Goal: Task Accomplishment & Management: Manage account settings

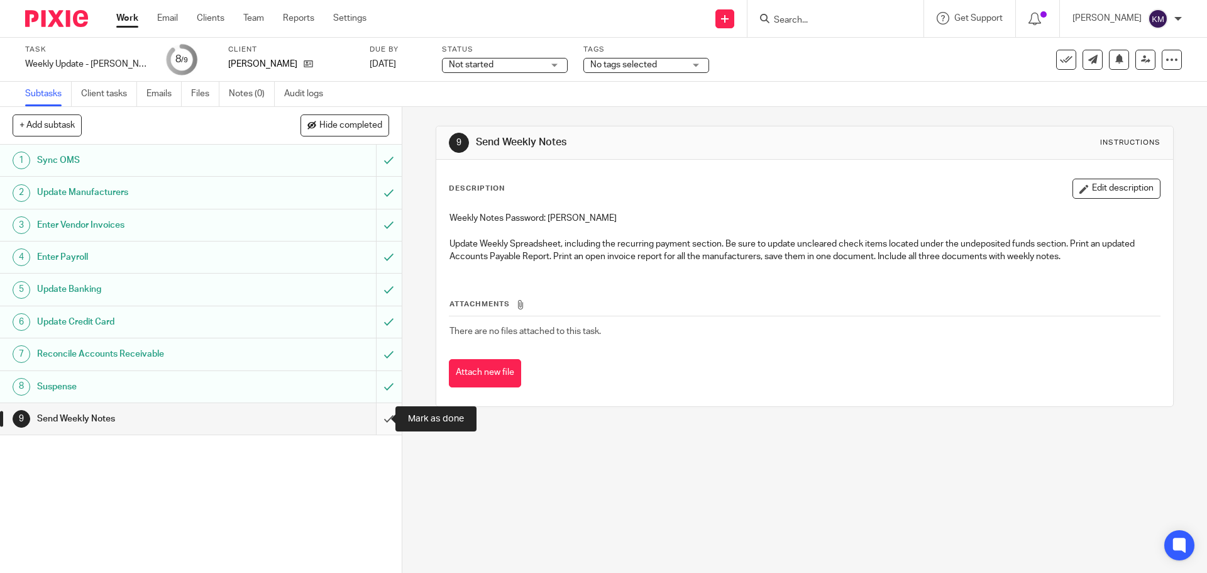
click at [379, 419] on input "submit" at bounding box center [201, 418] width 402 height 31
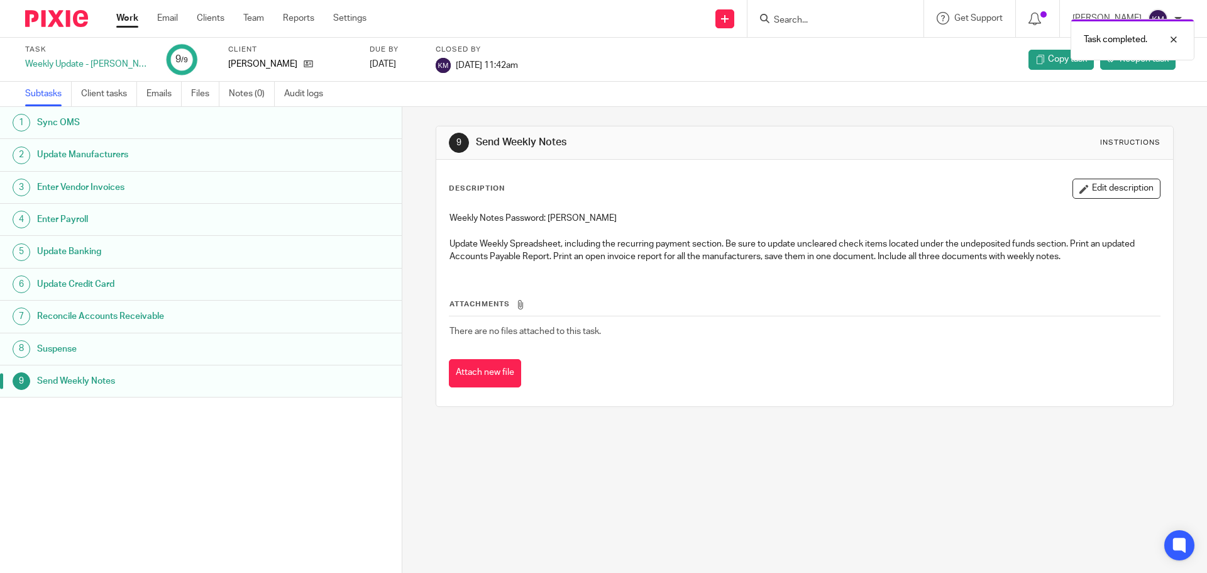
click at [130, 21] on link "Work" at bounding box center [127, 18] width 22 height 13
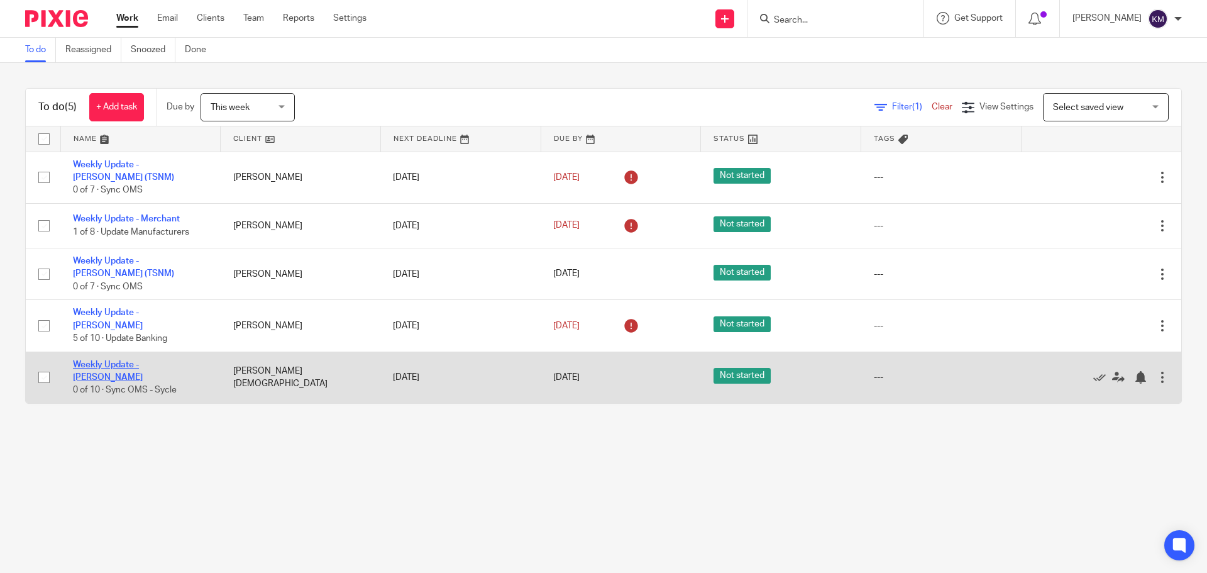
click at [143, 360] on link "Weekly Update - [PERSON_NAME]" at bounding box center [108, 370] width 70 height 21
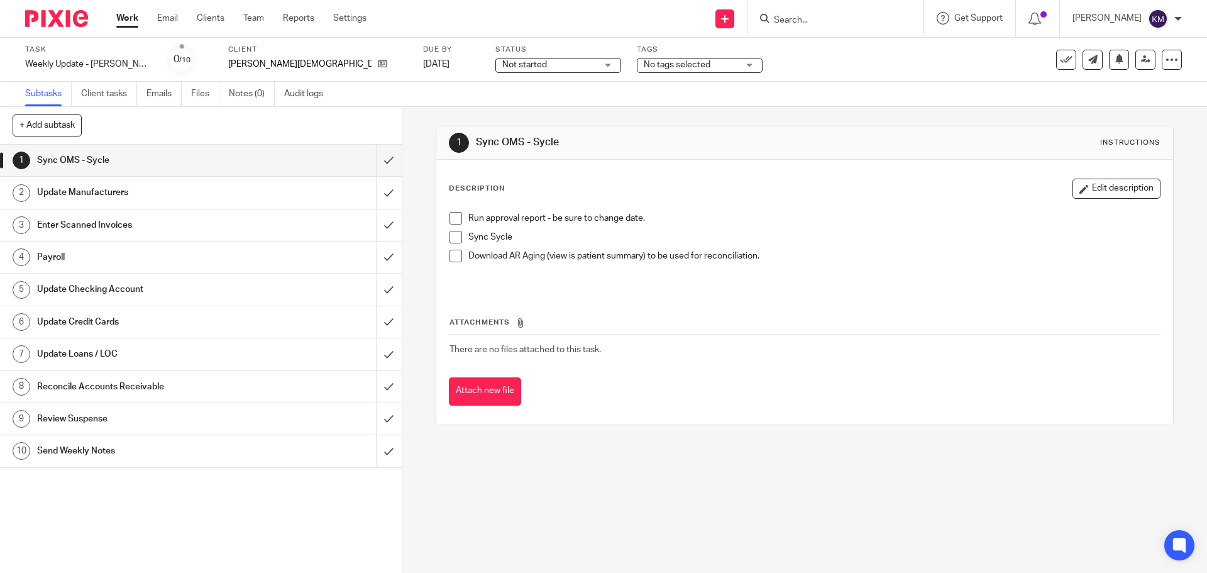
drag, startPoint x: 453, startPoint y: 218, endPoint x: 455, endPoint y: 229, distance: 11.6
click at [453, 218] on span at bounding box center [456, 218] width 13 height 13
drag, startPoint x: 453, startPoint y: 238, endPoint x: 455, endPoint y: 251, distance: 12.7
click at [453, 240] on span at bounding box center [456, 237] width 13 height 13
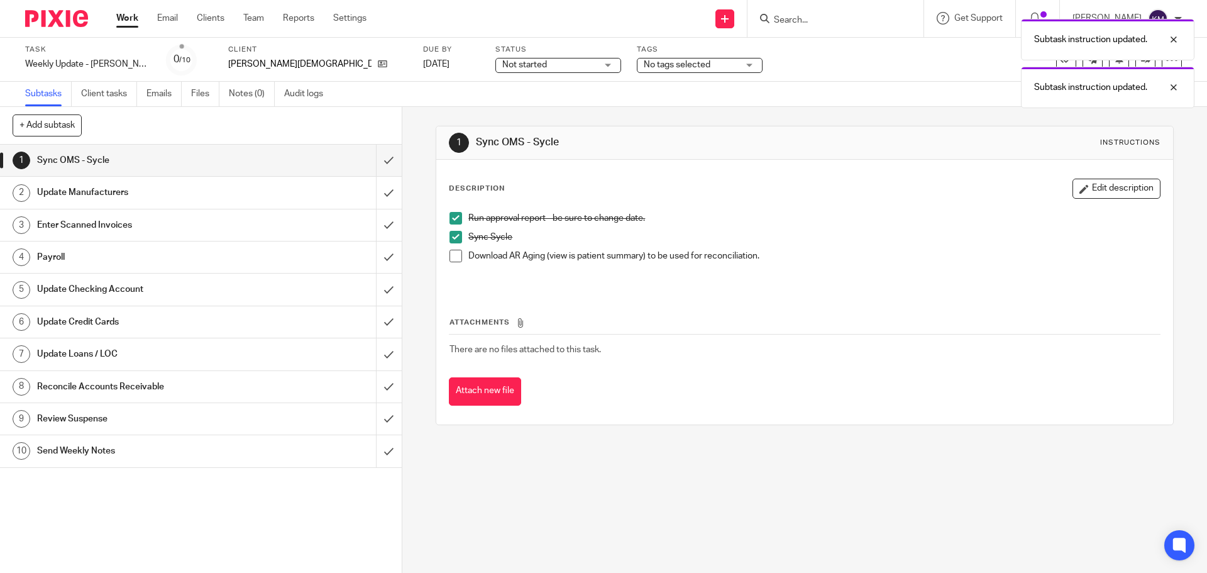
click at [453, 255] on span at bounding box center [456, 256] width 13 height 13
click at [379, 160] on input "submit" at bounding box center [201, 160] width 402 height 31
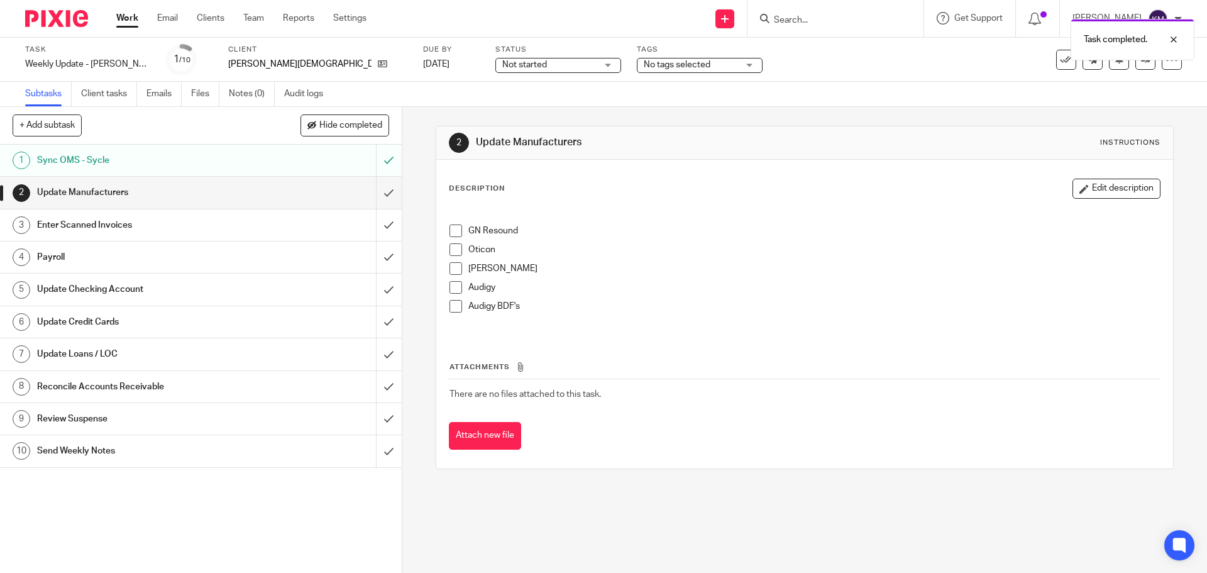
click at [450, 230] on span at bounding box center [456, 231] width 13 height 13
click at [450, 250] on span at bounding box center [456, 249] width 13 height 13
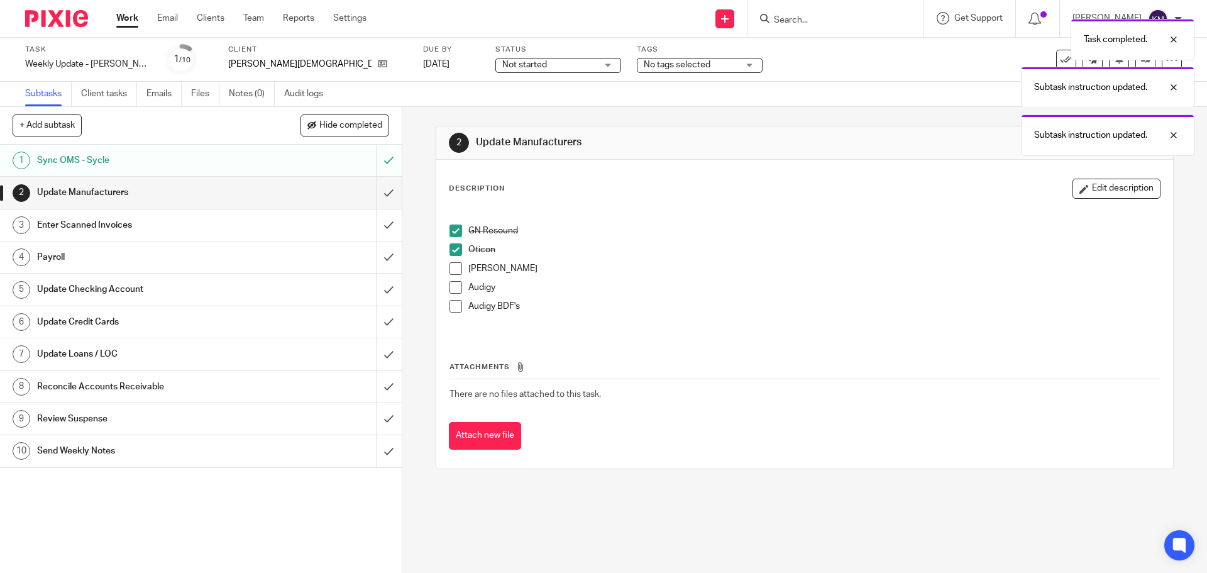
click at [451, 269] on span at bounding box center [456, 268] width 13 height 13
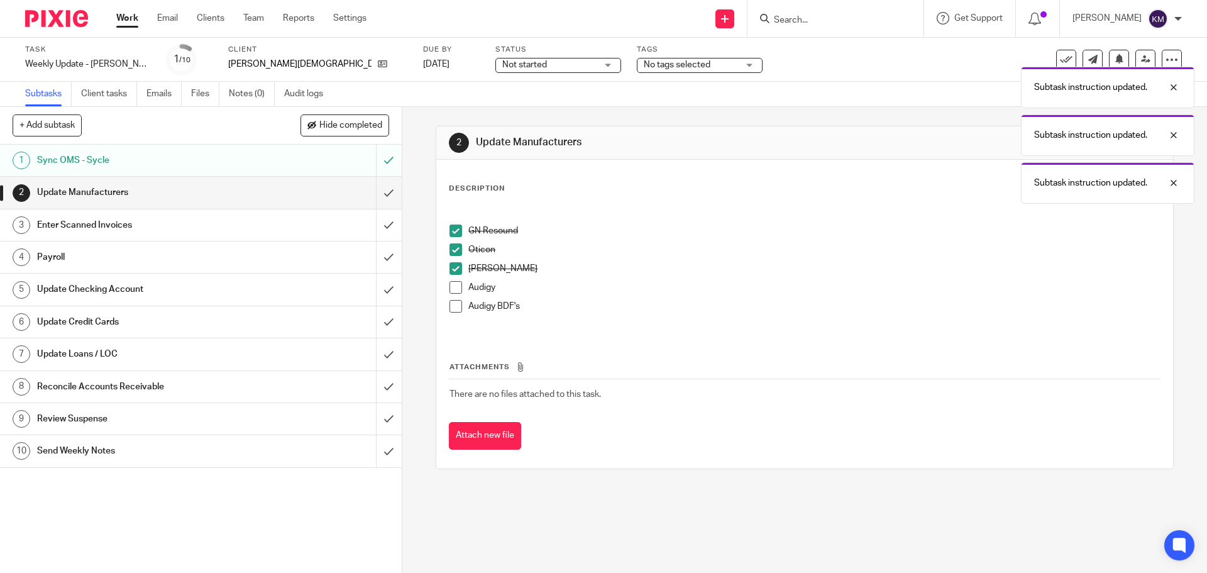
click at [453, 287] on span at bounding box center [456, 287] width 13 height 13
drag, startPoint x: 450, startPoint y: 307, endPoint x: 436, endPoint y: 282, distance: 28.7
click at [450, 306] on span at bounding box center [456, 306] width 13 height 13
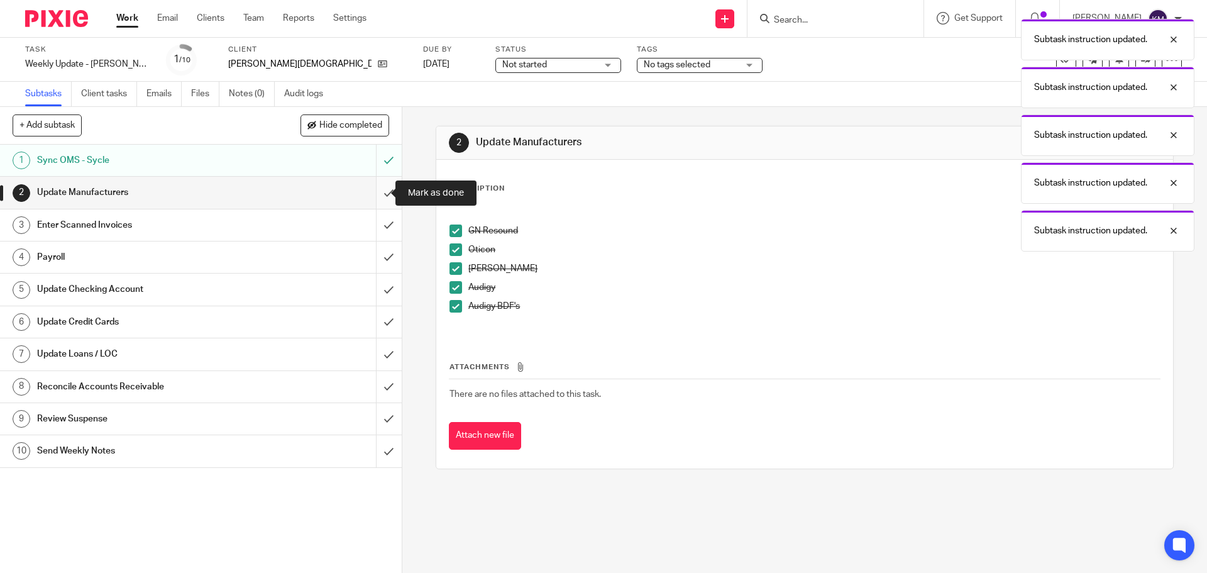
click at [381, 194] on input "submit" at bounding box center [201, 192] width 402 height 31
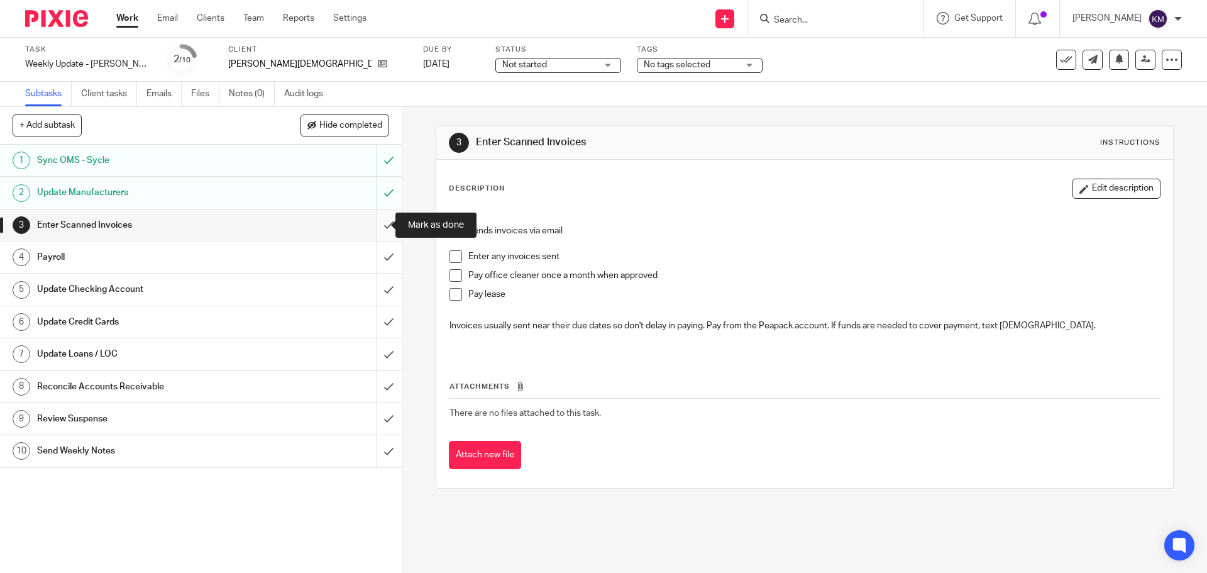
click at [378, 225] on input "submit" at bounding box center [201, 224] width 402 height 31
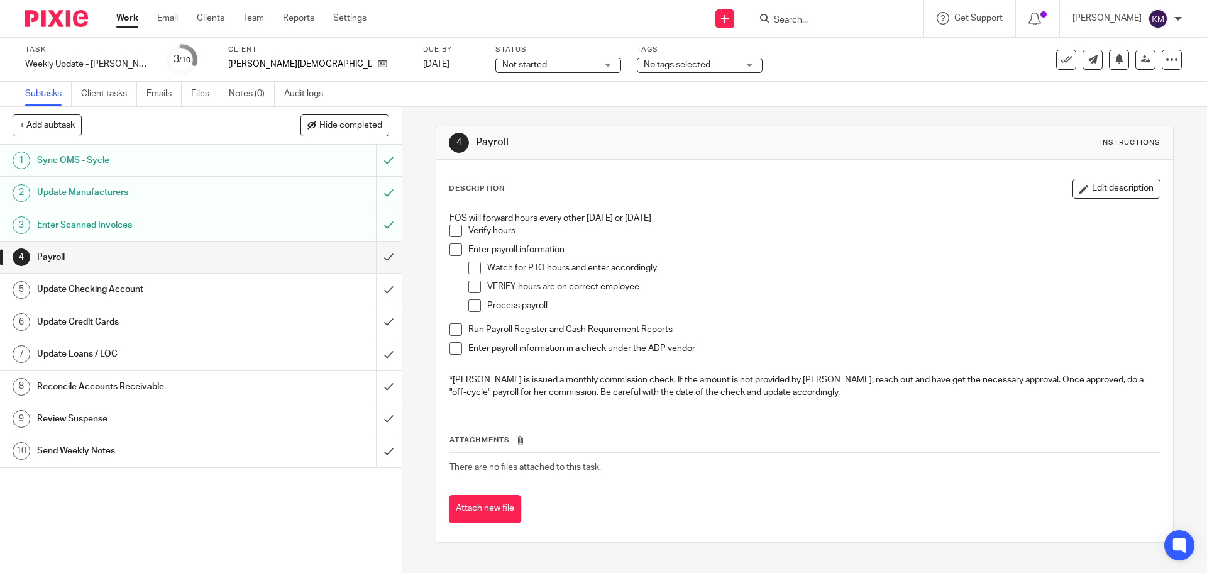
click at [450, 232] on span at bounding box center [456, 231] width 13 height 13
click at [450, 245] on span at bounding box center [456, 249] width 13 height 13
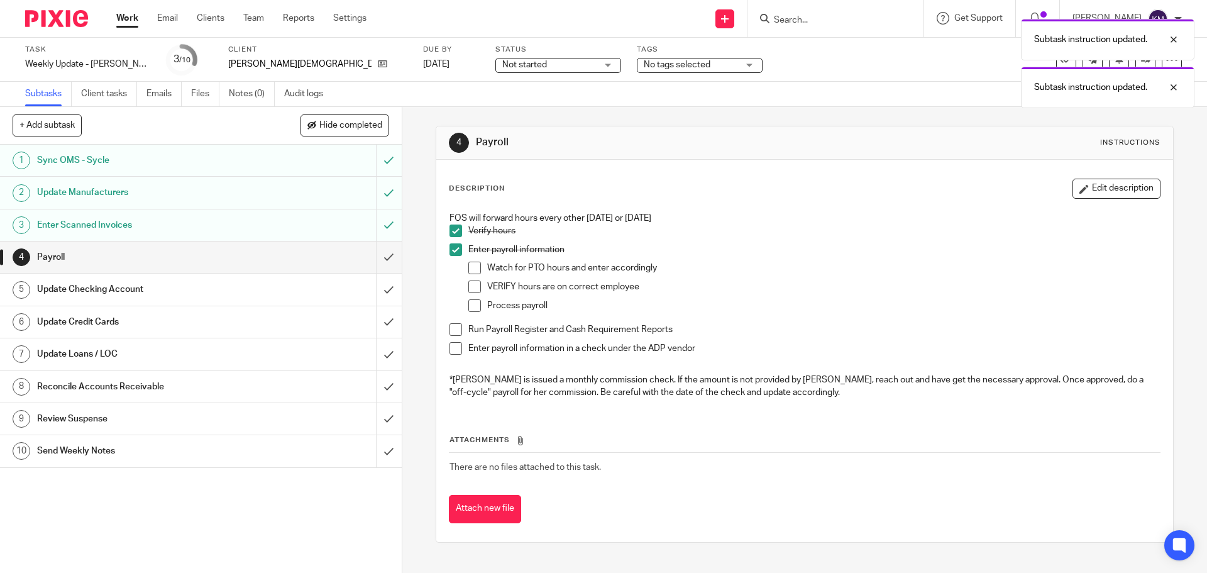
click at [469, 268] on span at bounding box center [475, 268] width 13 height 13
click at [469, 288] on span at bounding box center [475, 286] width 13 height 13
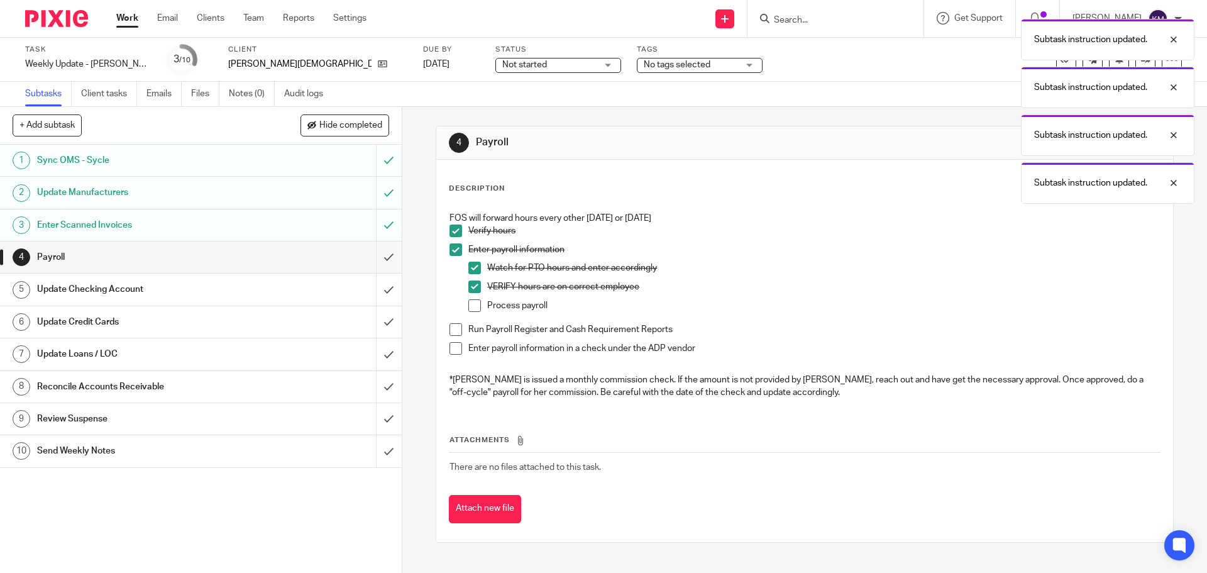
click at [476, 304] on span at bounding box center [475, 305] width 13 height 13
drag, startPoint x: 451, startPoint y: 329, endPoint x: 451, endPoint y: 336, distance: 7.5
click at [451, 330] on span at bounding box center [456, 329] width 13 height 13
click at [452, 347] on span at bounding box center [456, 348] width 13 height 13
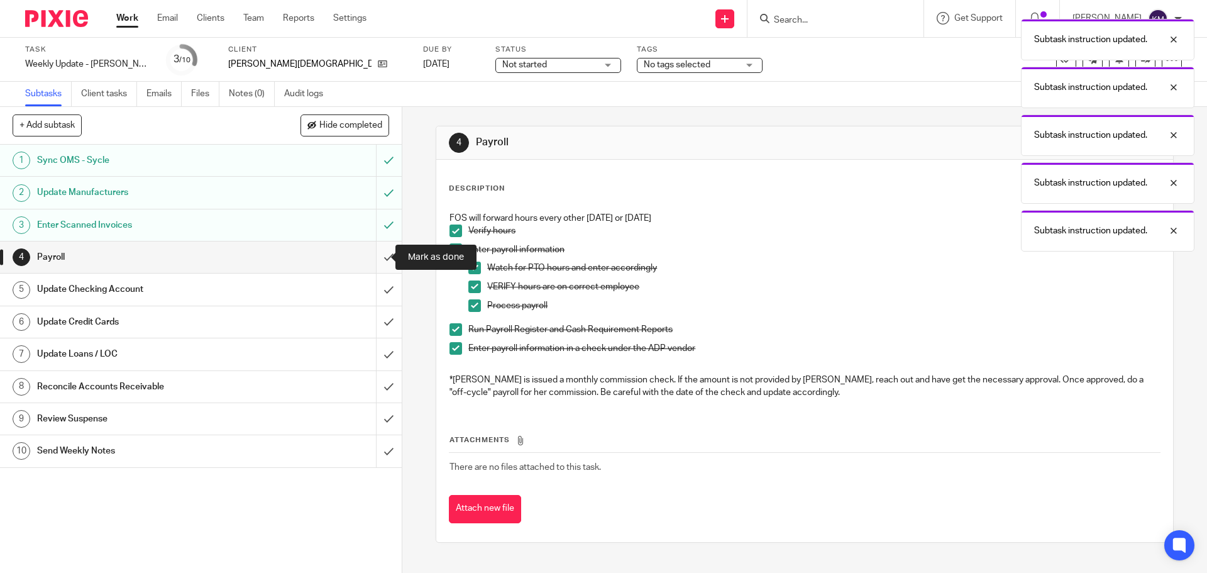
click at [375, 258] on input "submit" at bounding box center [201, 256] width 402 height 31
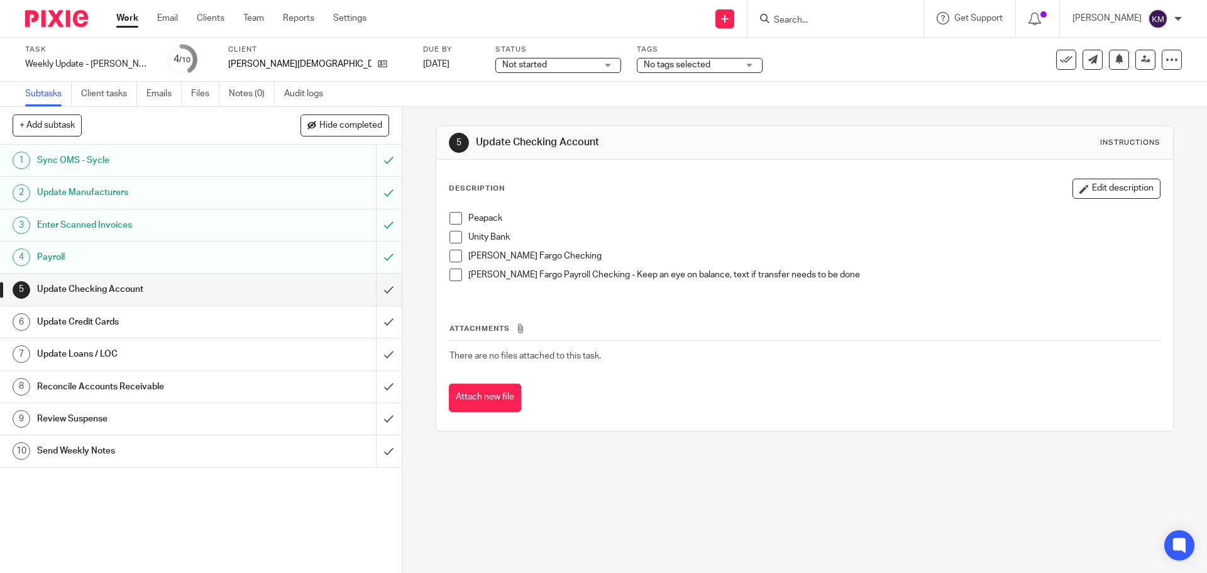
drag, startPoint x: 453, startPoint y: 253, endPoint x: 455, endPoint y: 277, distance: 23.3
click at [453, 255] on span at bounding box center [456, 256] width 13 height 13
click at [450, 275] on span at bounding box center [456, 275] width 13 height 13
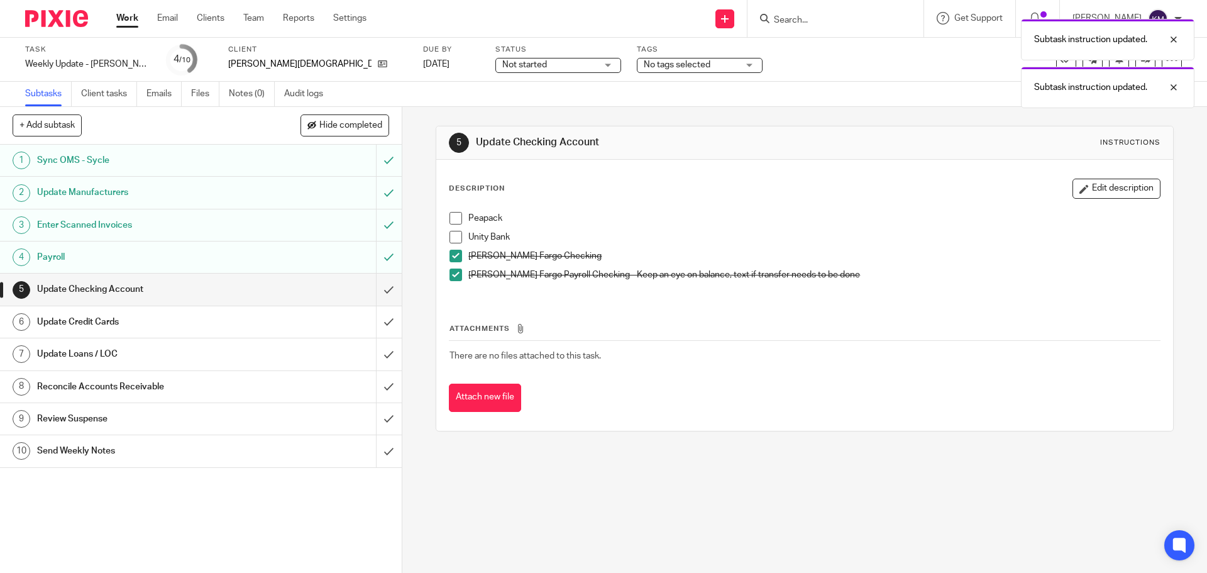
click at [304, 326] on div "Update Credit Cards" at bounding box center [200, 322] width 326 height 19
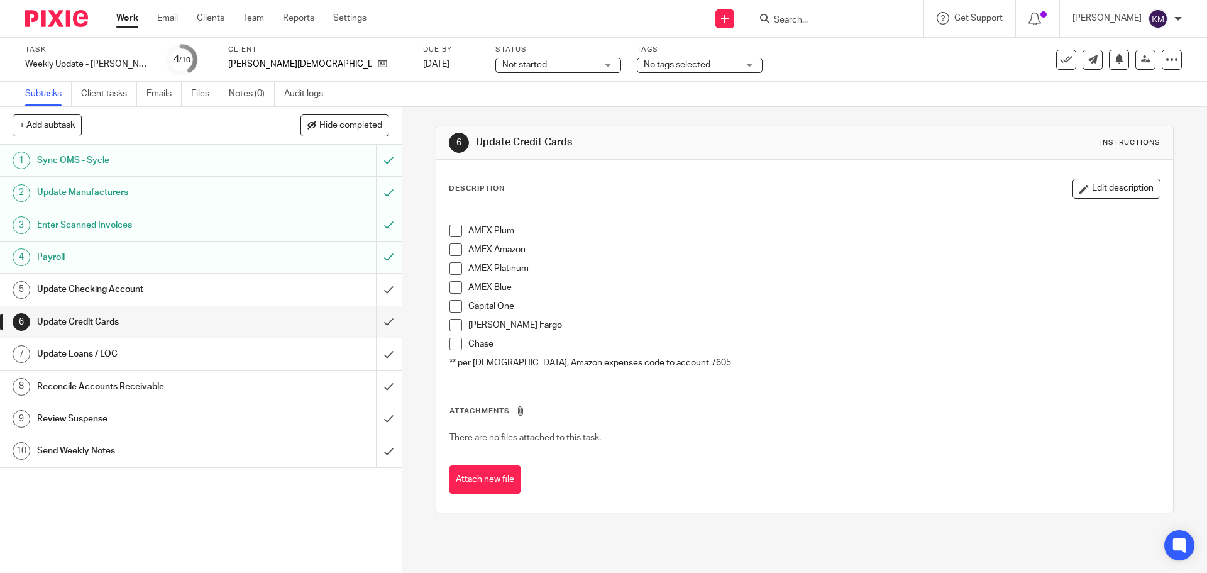
click at [452, 322] on span at bounding box center [456, 325] width 13 height 13
click at [319, 352] on div "Update Loans / LOC" at bounding box center [200, 354] width 326 height 19
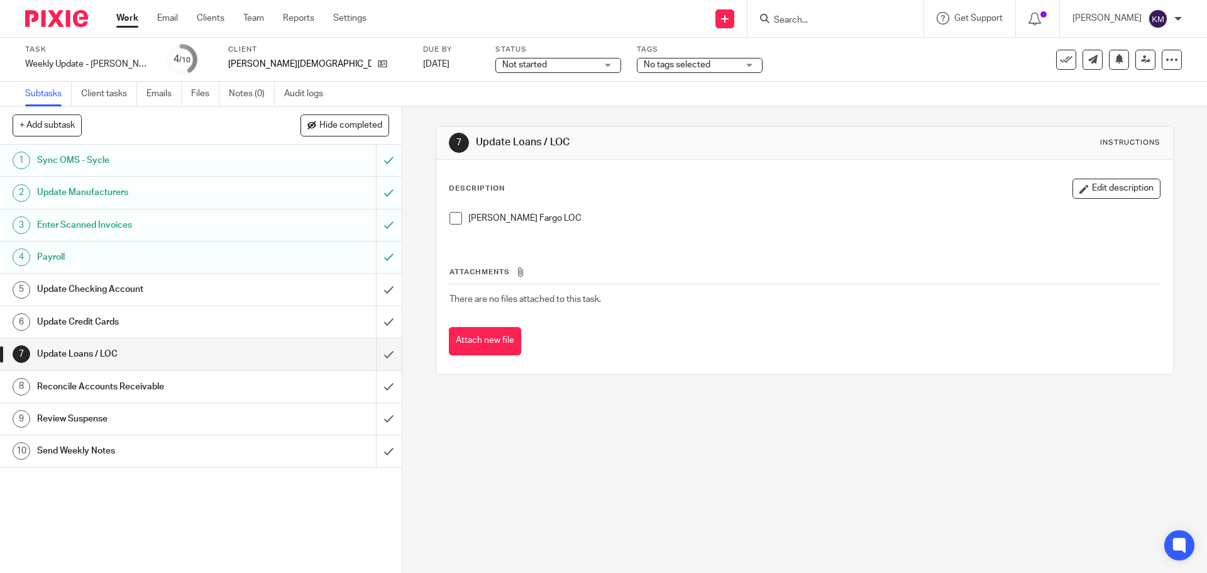
click at [453, 223] on span at bounding box center [456, 218] width 13 height 13
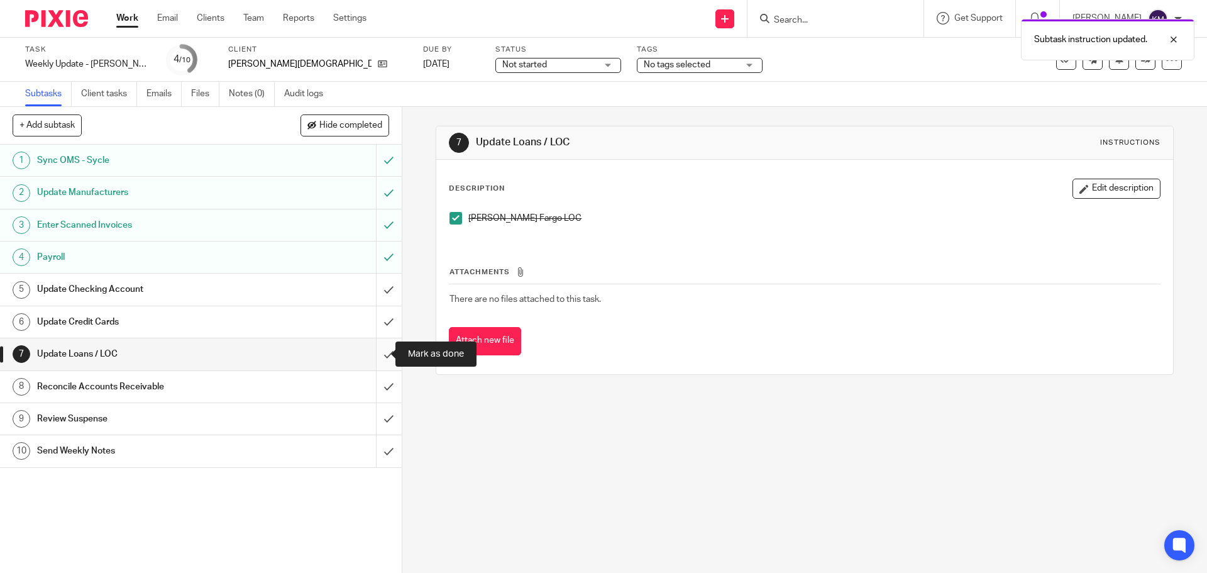
click at [375, 353] on input "submit" at bounding box center [201, 353] width 402 height 31
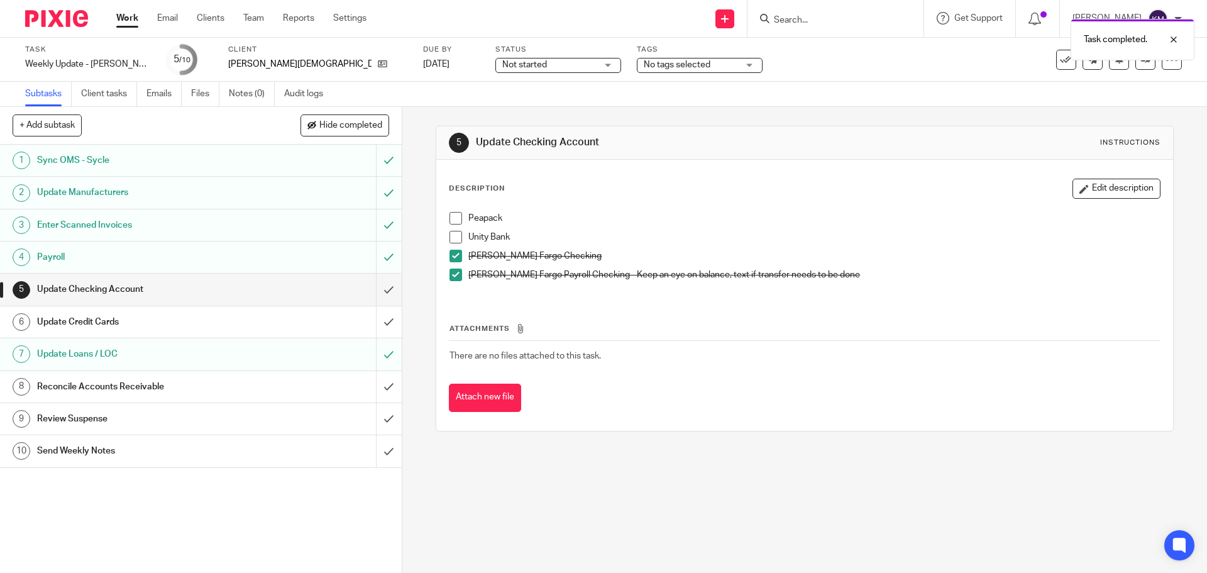
click at [450, 214] on span at bounding box center [456, 218] width 13 height 13
click at [452, 235] on span at bounding box center [456, 237] width 13 height 13
click at [381, 291] on input "submit" at bounding box center [201, 289] width 402 height 31
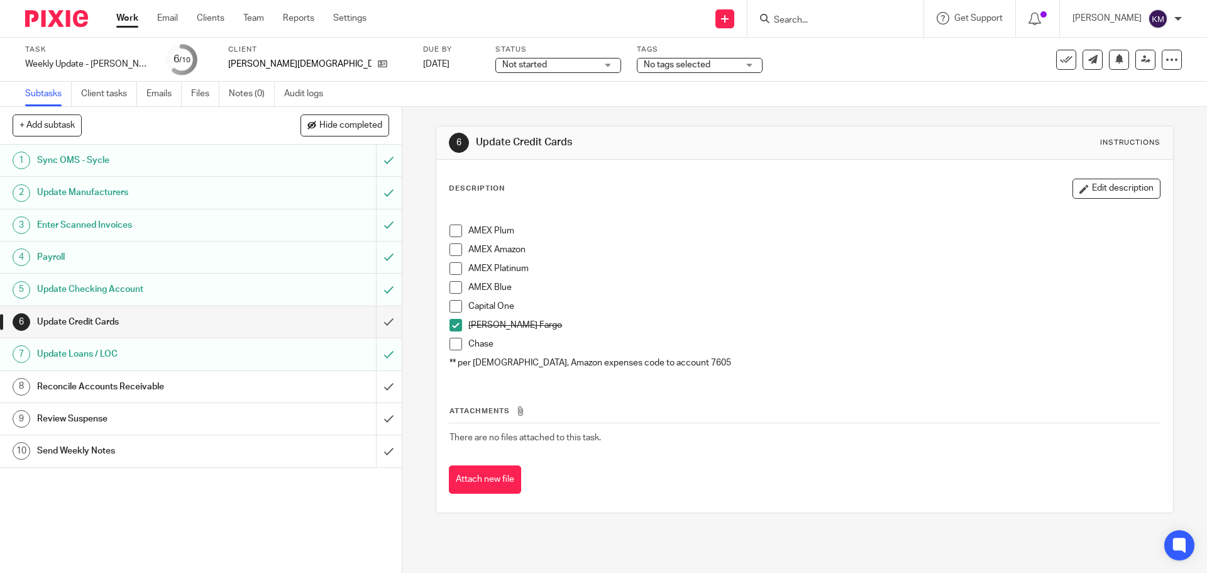
click at [445, 233] on div "AMEX Plum AMEX Amazon AMEX Platinum AMEX Blue Capital One Wells Fargo Chase ** …" at bounding box center [804, 293] width 723 height 174
click at [450, 244] on span at bounding box center [456, 249] width 13 height 13
click at [452, 229] on span at bounding box center [456, 231] width 13 height 13
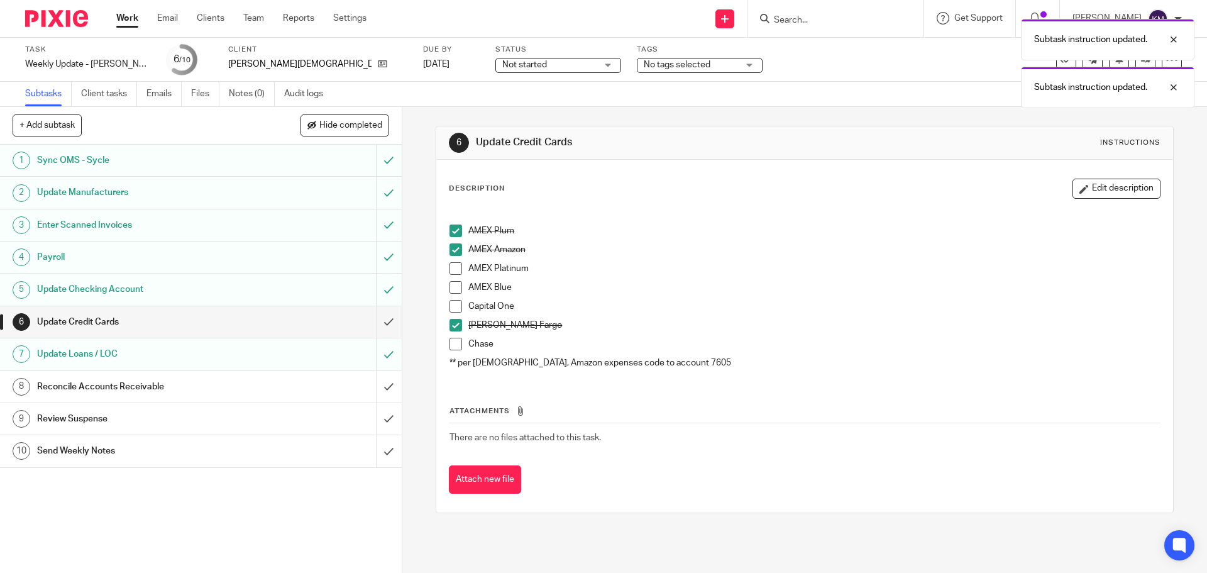
click at [451, 263] on span at bounding box center [456, 268] width 13 height 13
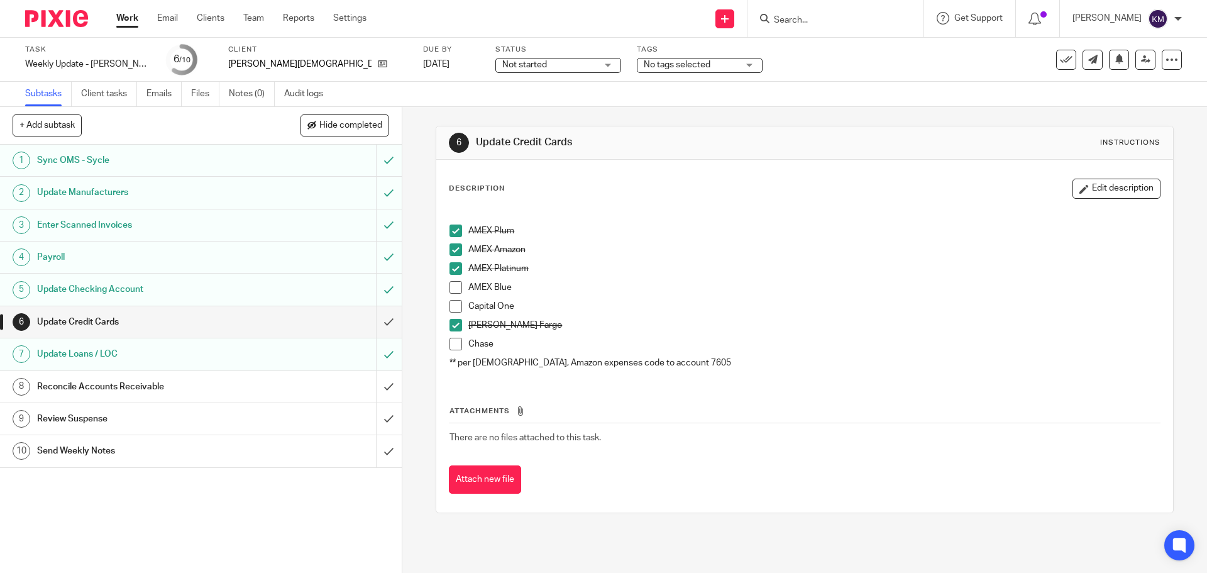
click at [454, 304] on span at bounding box center [456, 306] width 13 height 13
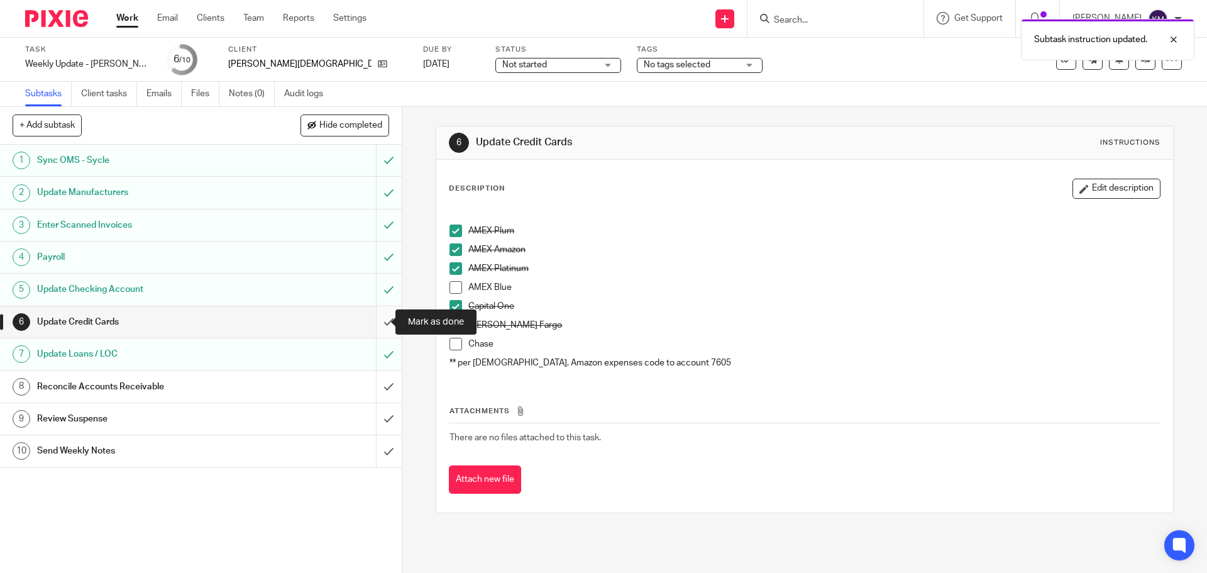
click at [374, 318] on input "submit" at bounding box center [201, 321] width 402 height 31
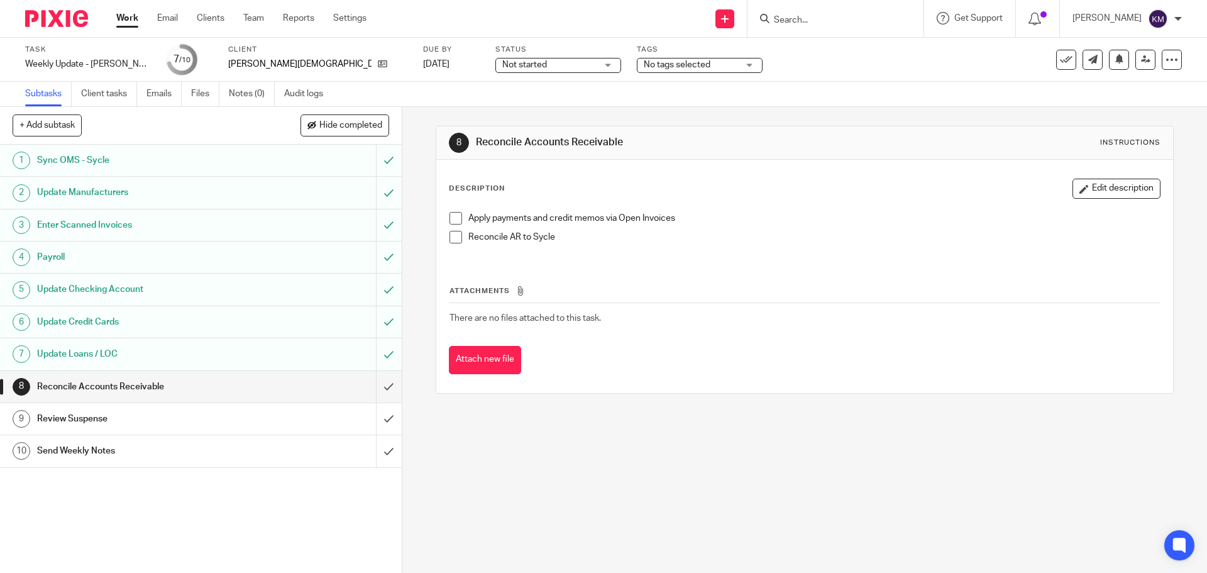
drag, startPoint x: 452, startPoint y: 218, endPoint x: 448, endPoint y: 225, distance: 8.2
click at [452, 218] on span at bounding box center [456, 218] width 13 height 13
click at [450, 236] on span at bounding box center [456, 237] width 13 height 13
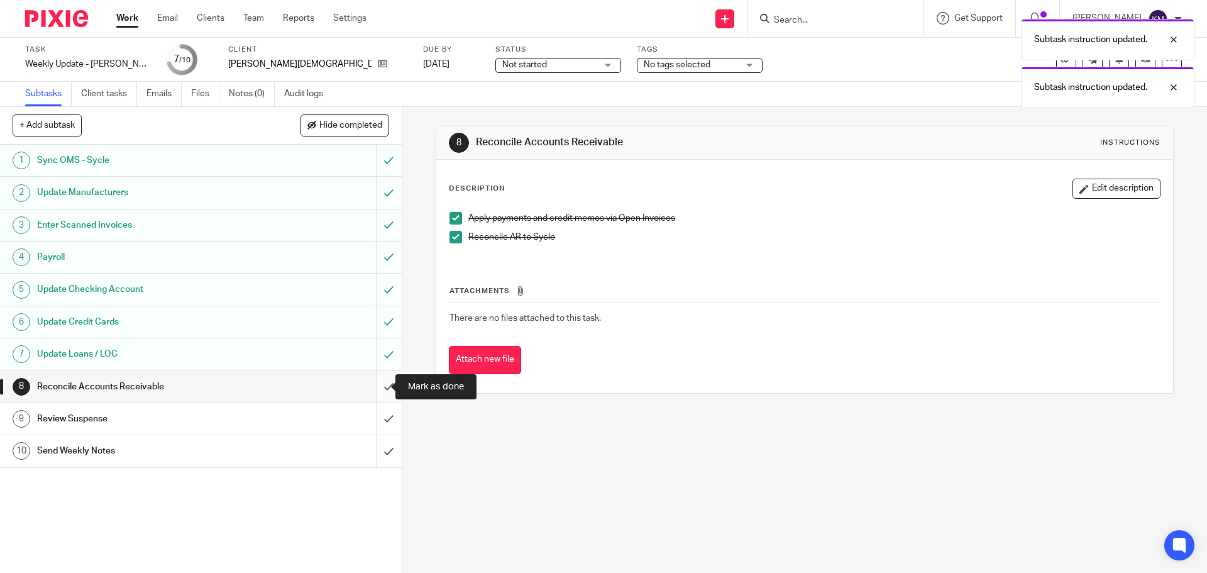
click at [376, 383] on input "submit" at bounding box center [201, 386] width 402 height 31
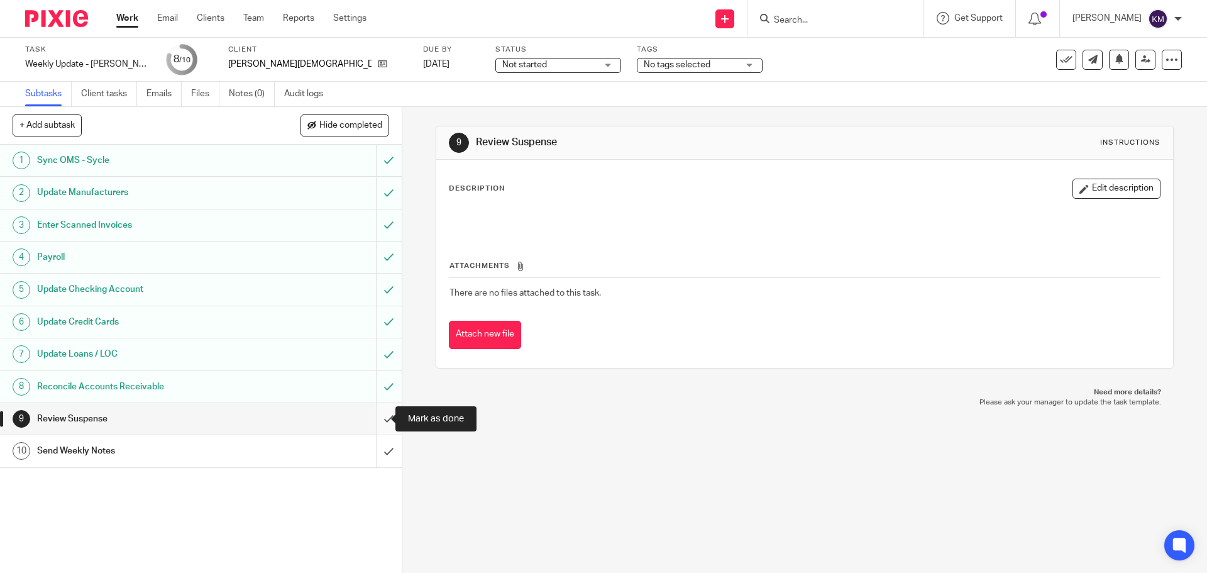
click at [376, 416] on input "submit" at bounding box center [201, 418] width 402 height 31
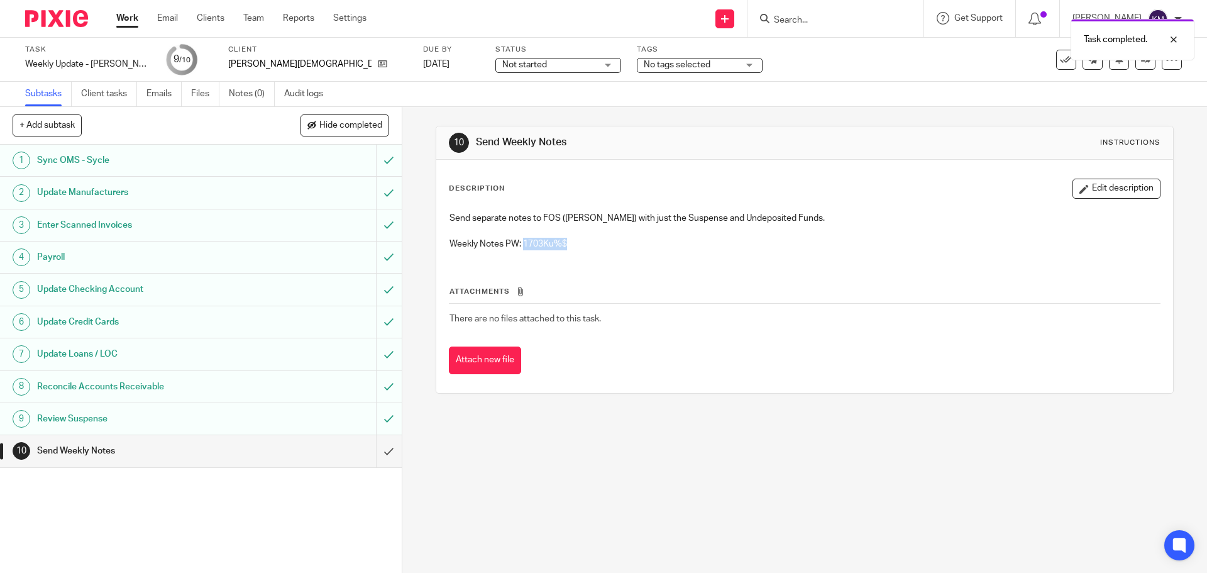
drag, startPoint x: 521, startPoint y: 242, endPoint x: 563, endPoint y: 240, distance: 42.2
click at [563, 240] on p "Weekly Notes PW: 1703Ku%$" at bounding box center [805, 244] width 710 height 13
copy p "1703Ku%$"
click at [372, 455] on input "submit" at bounding box center [201, 450] width 402 height 31
